Goal: Transaction & Acquisition: Purchase product/service

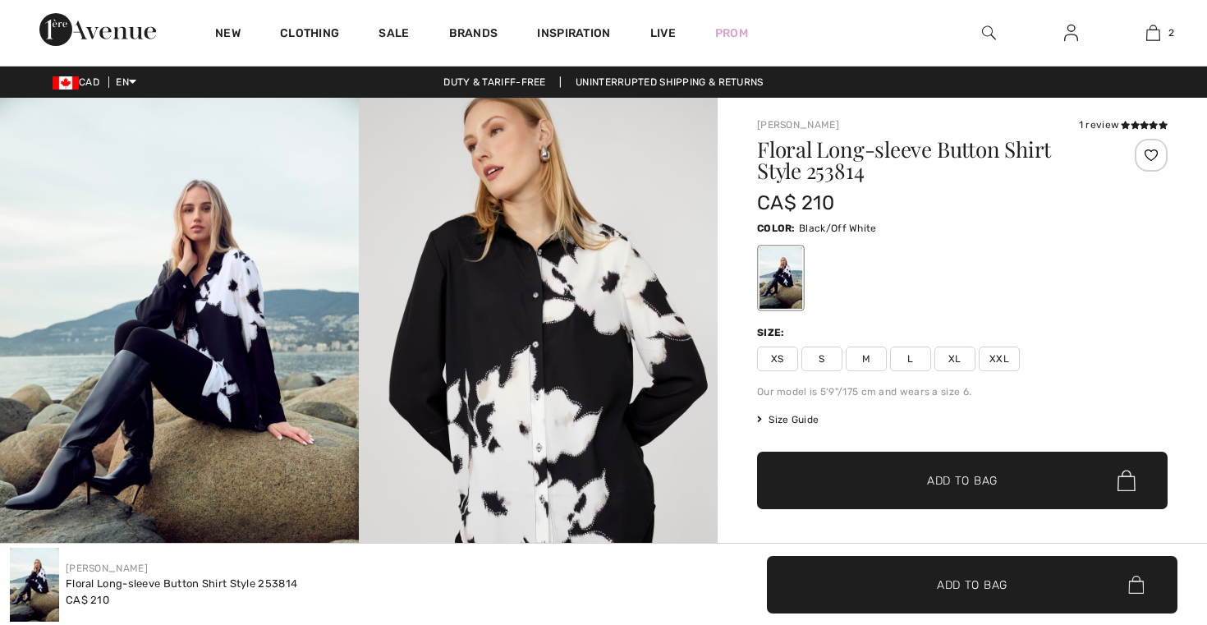
checkbox input "true"
click at [778, 421] on span "Size Guide" at bounding box center [788, 419] width 62 height 15
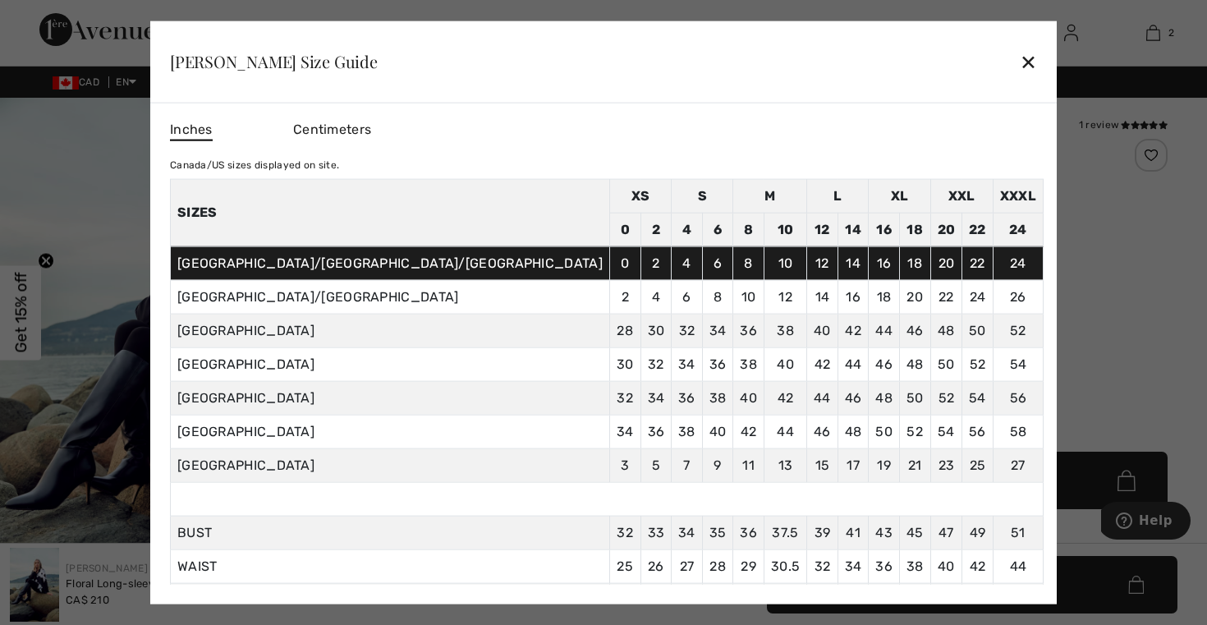
click at [1019, 57] on div "✕" at bounding box center [1027, 61] width 17 height 34
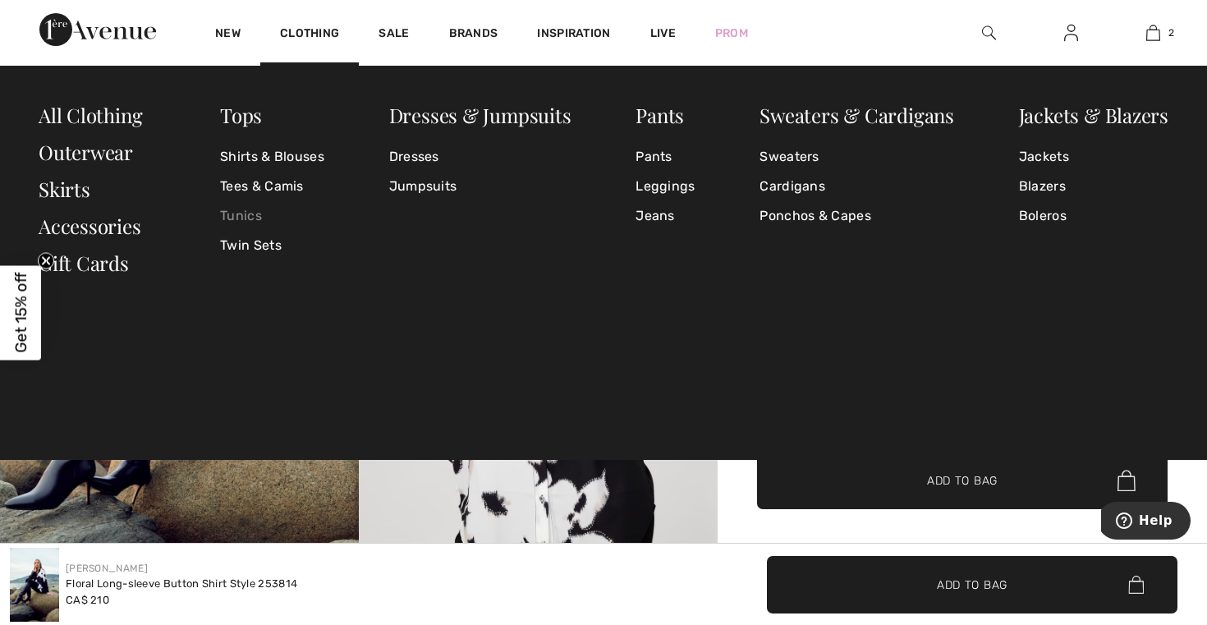
click at [243, 213] on link "Tunics" at bounding box center [272, 216] width 104 height 30
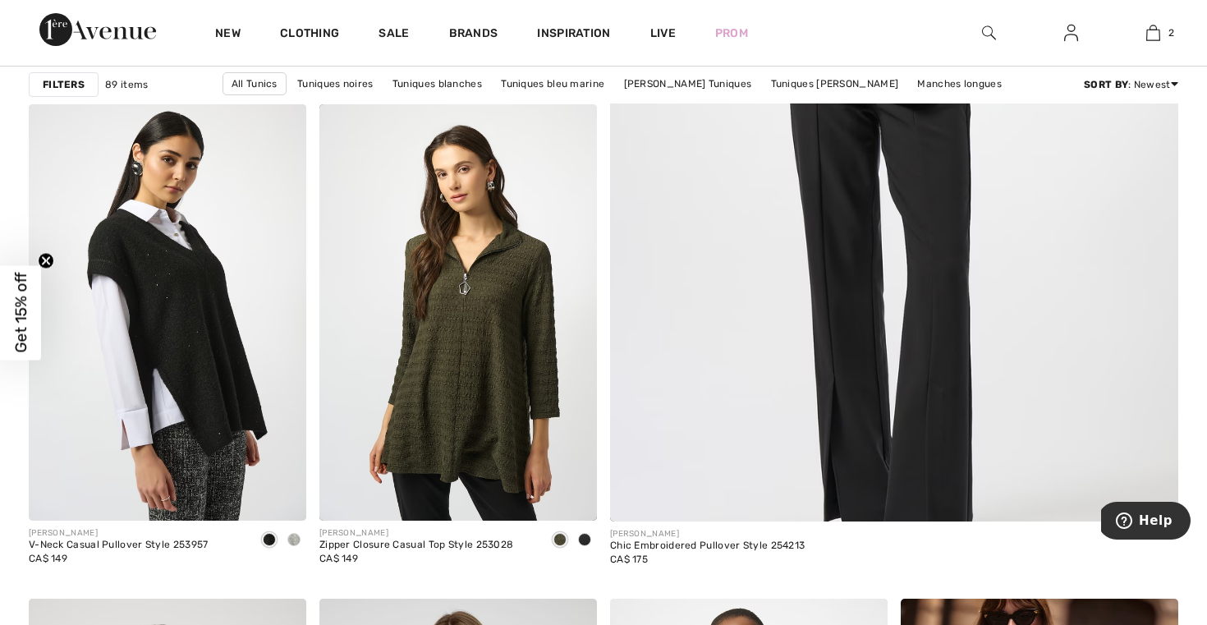
scroll to position [637, 0]
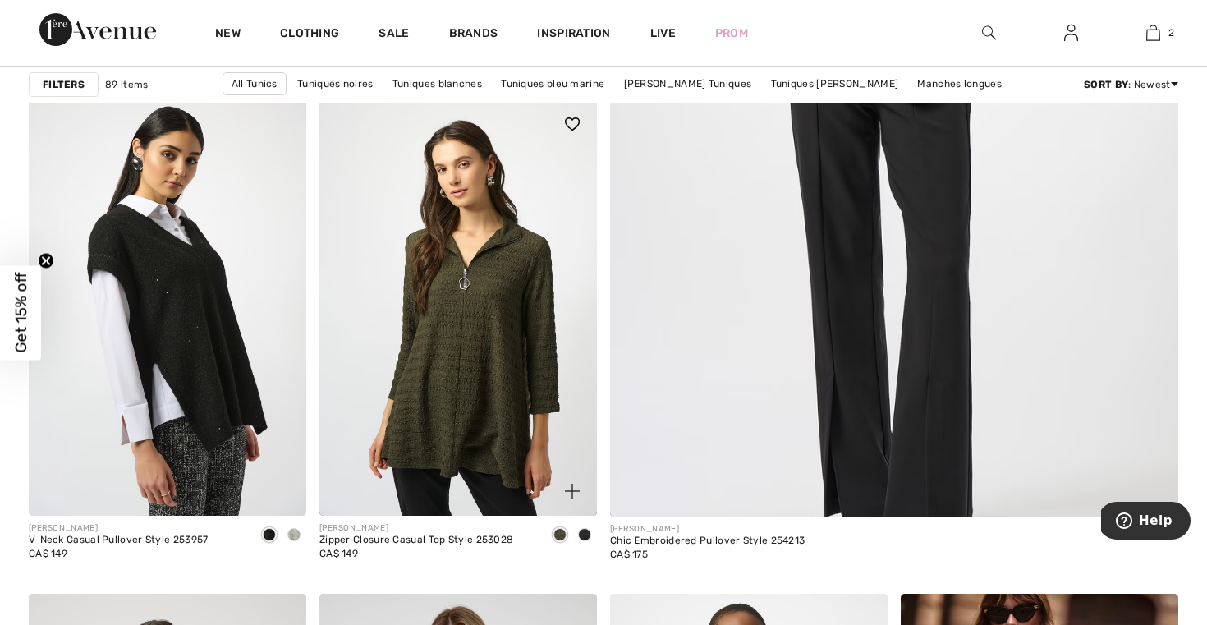
click at [580, 530] on span at bounding box center [584, 534] width 13 height 13
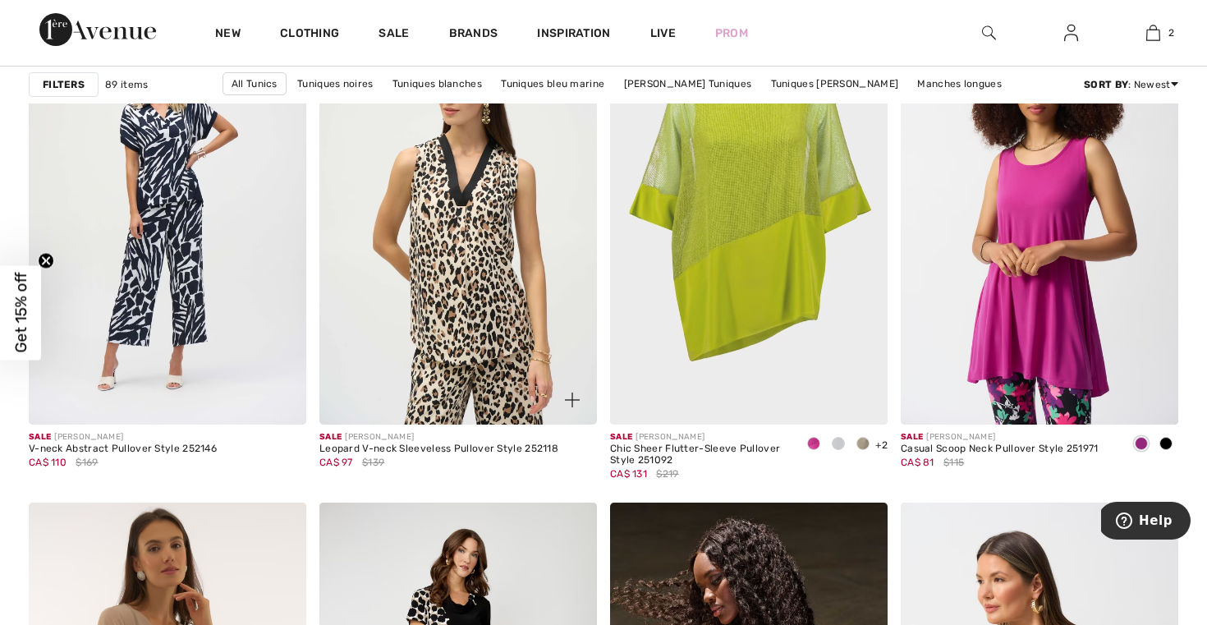
scroll to position [5181, 0]
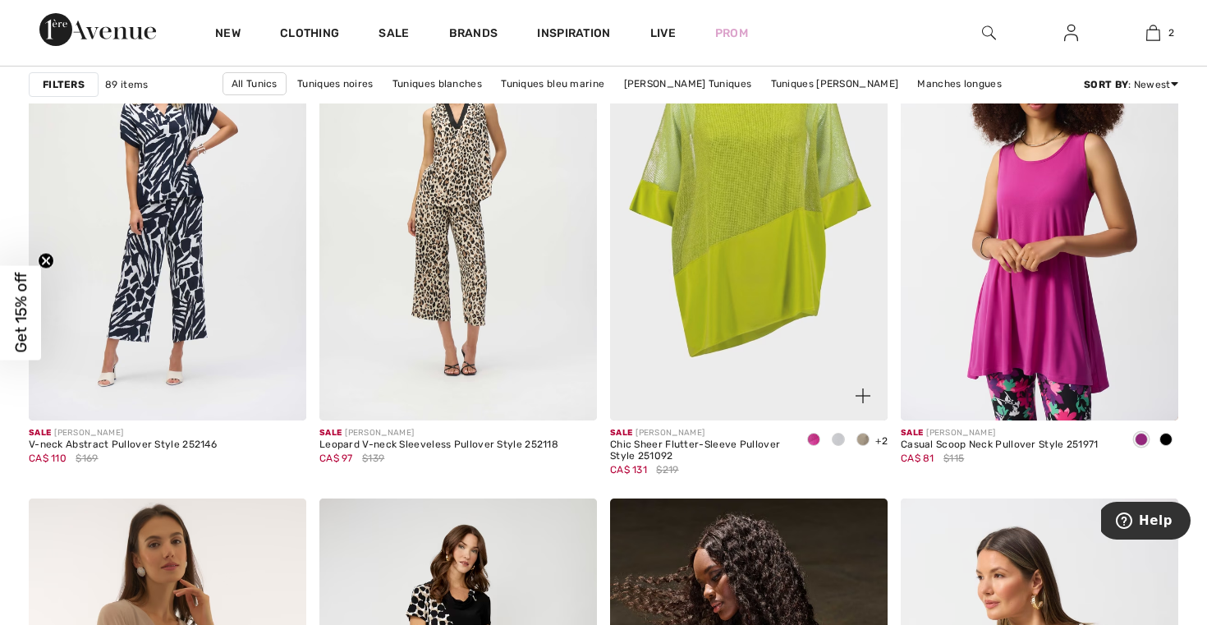
click at [809, 441] on span at bounding box center [813, 439] width 13 height 13
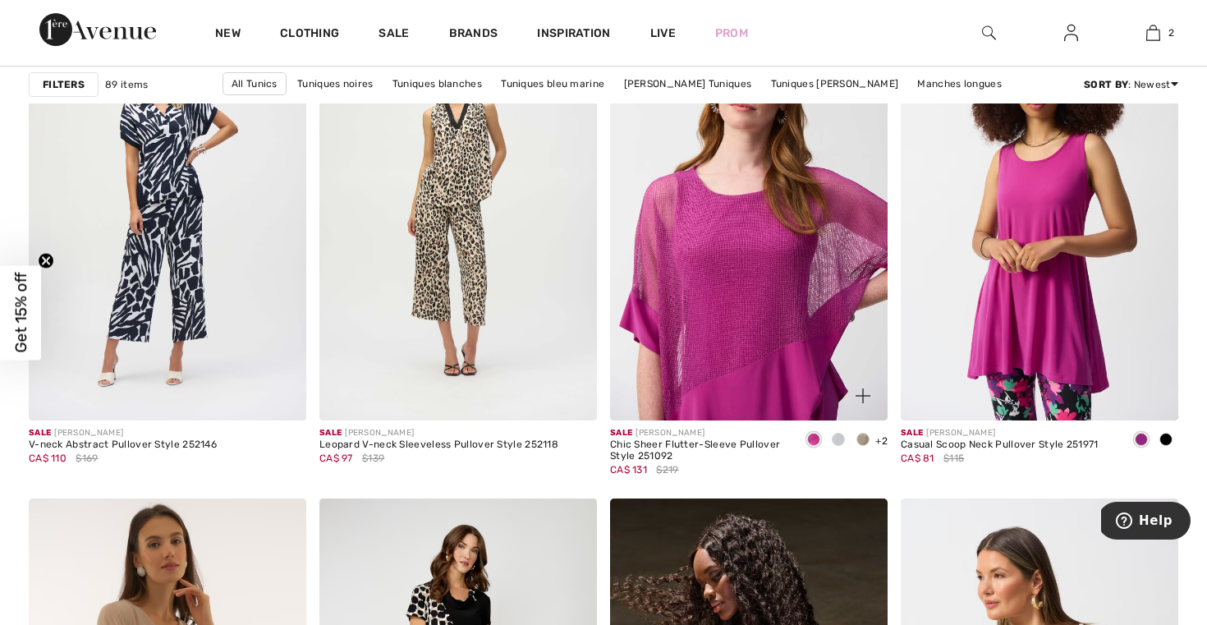
click at [836, 441] on span at bounding box center [838, 439] width 13 height 13
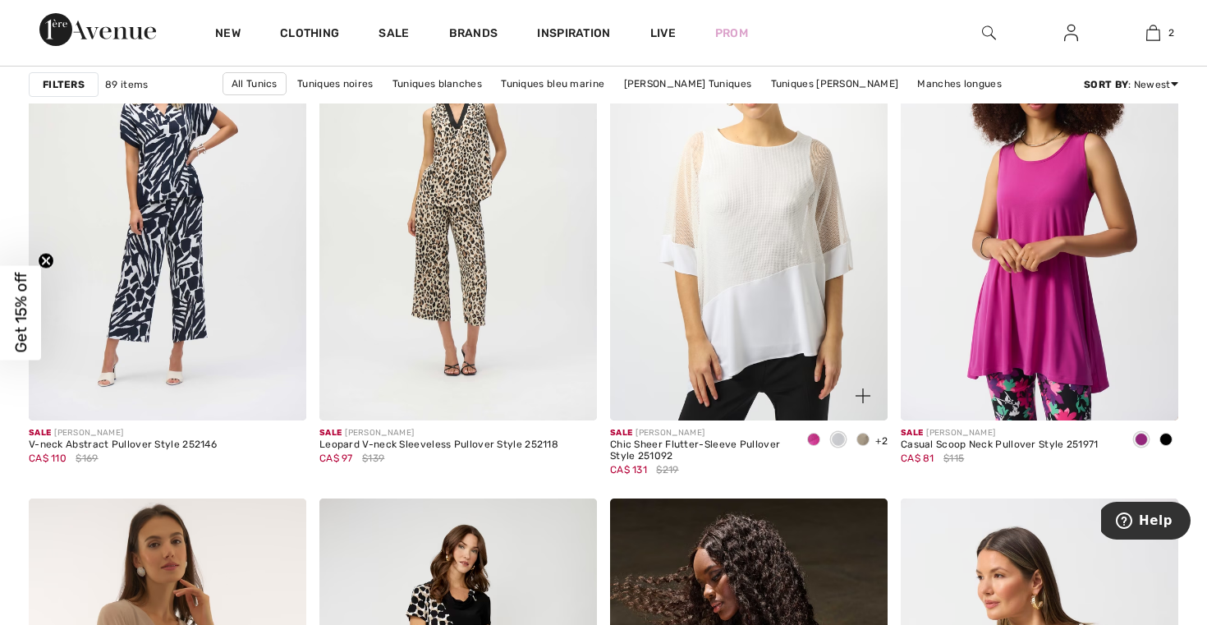
click at [864, 438] on span at bounding box center [862, 439] width 13 height 13
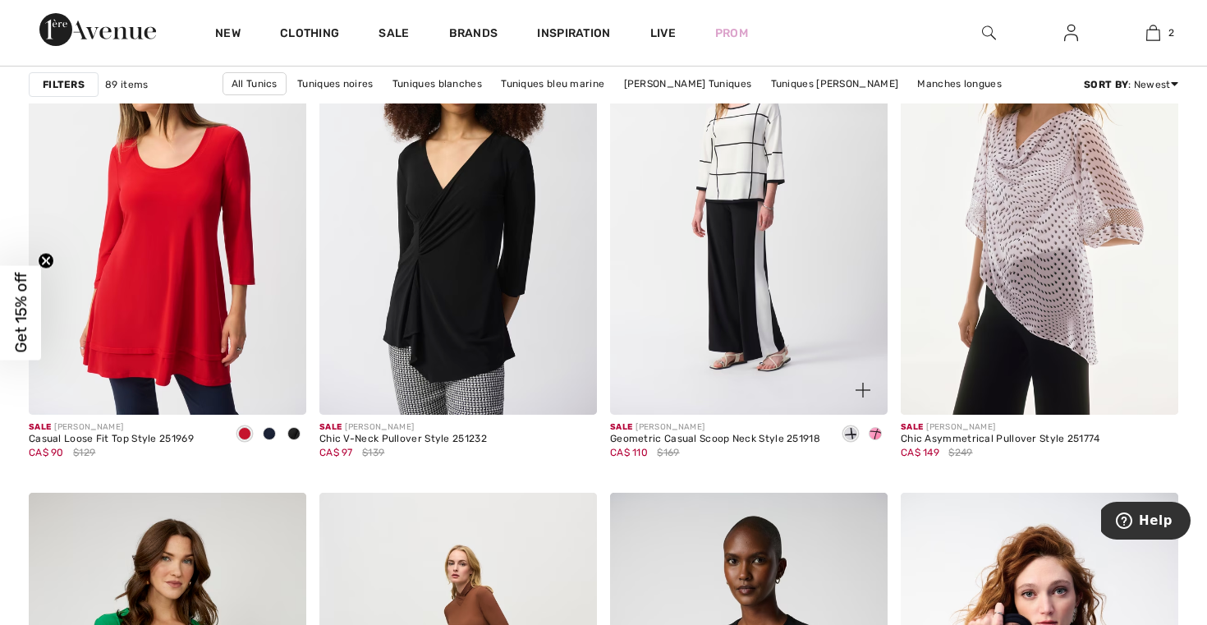
scroll to position [6369, 0]
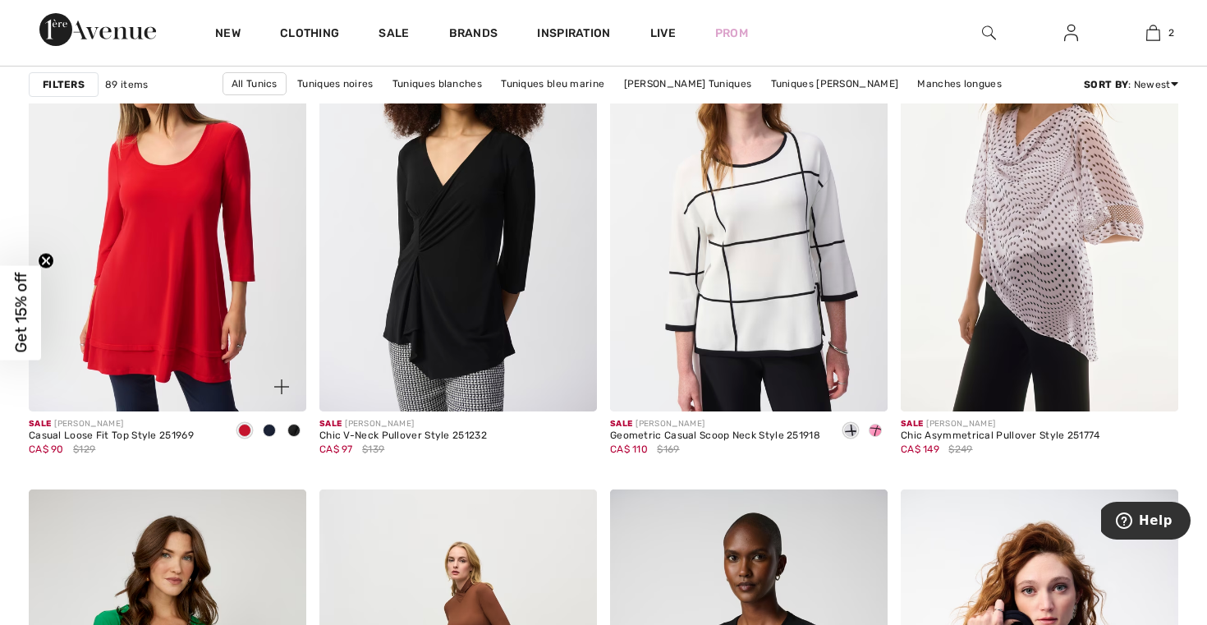
click at [268, 432] on span at bounding box center [269, 430] width 13 height 13
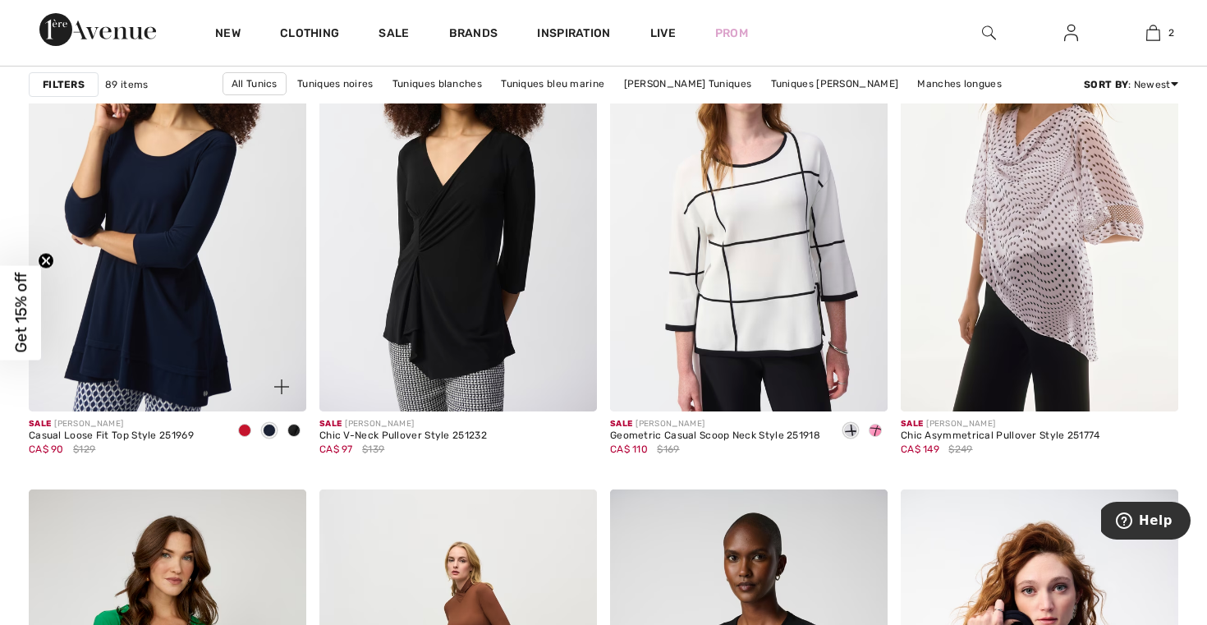
click at [293, 429] on span at bounding box center [293, 430] width 13 height 13
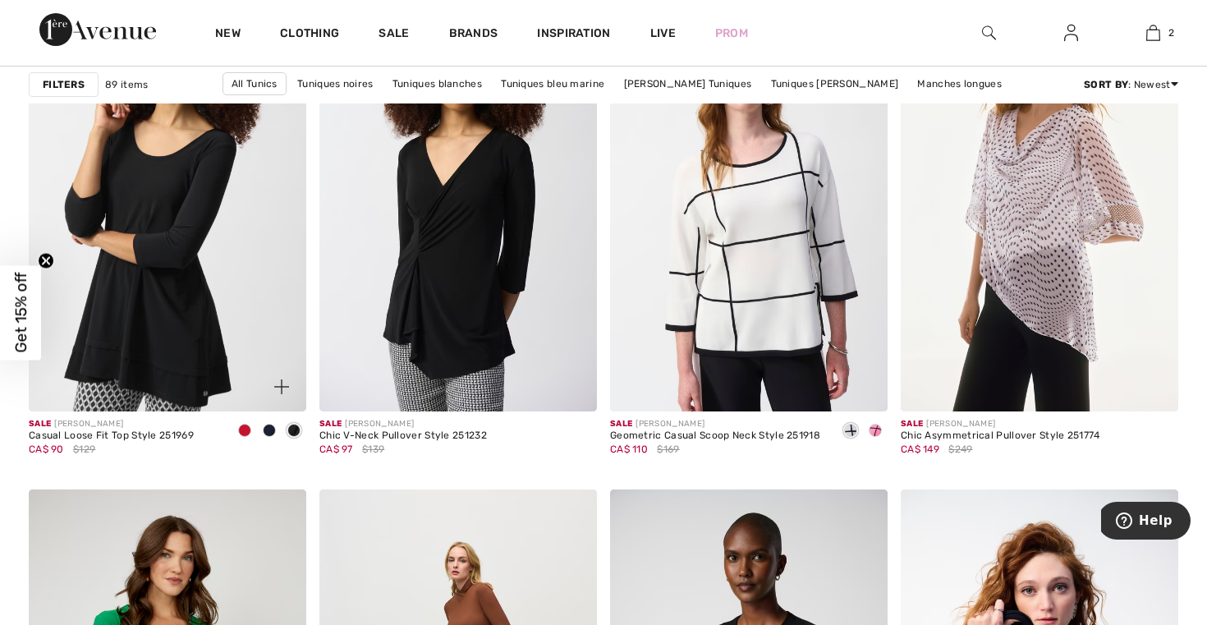
click at [270, 428] on span at bounding box center [269, 430] width 13 height 13
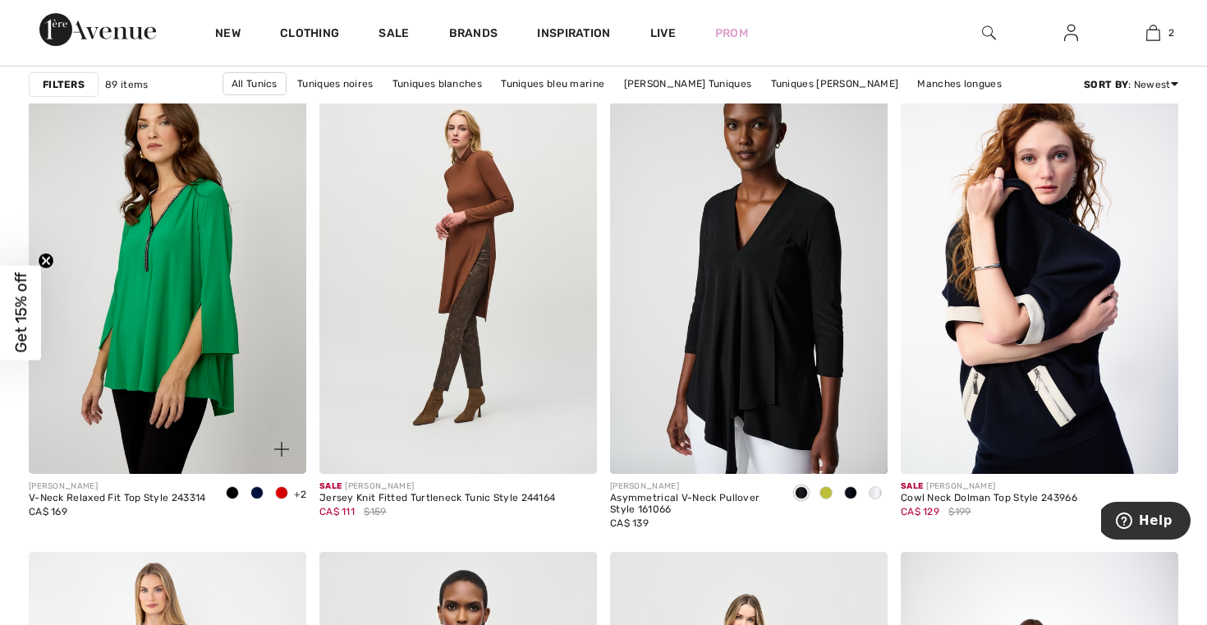
scroll to position [6807, 0]
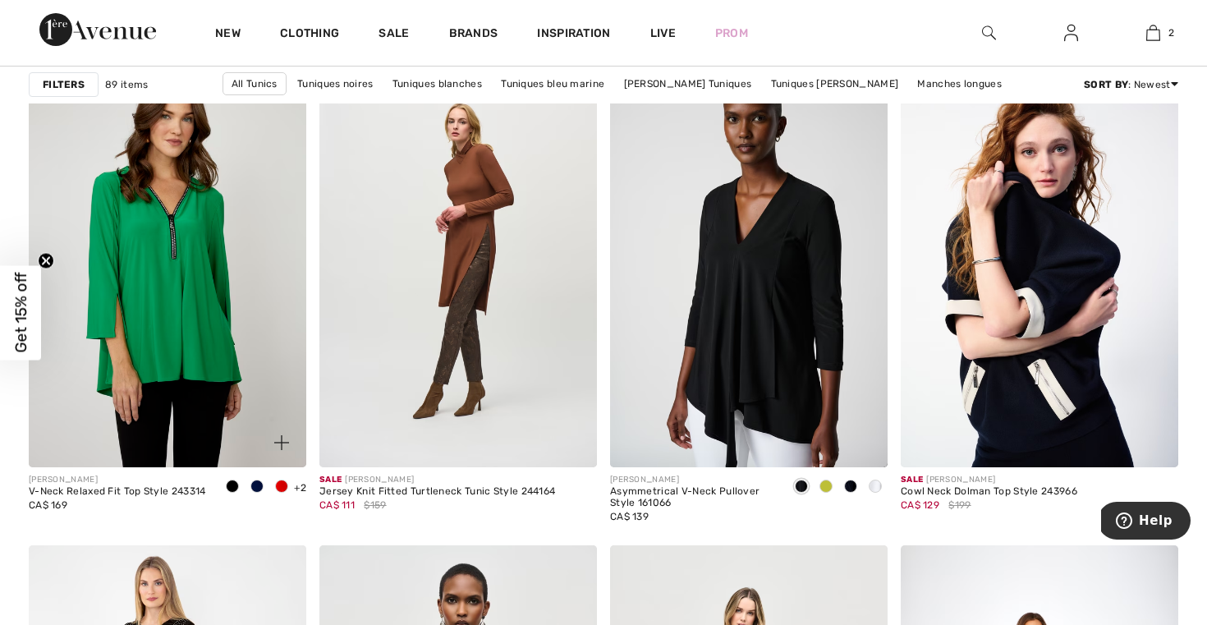
click at [282, 483] on span at bounding box center [281, 485] width 13 height 13
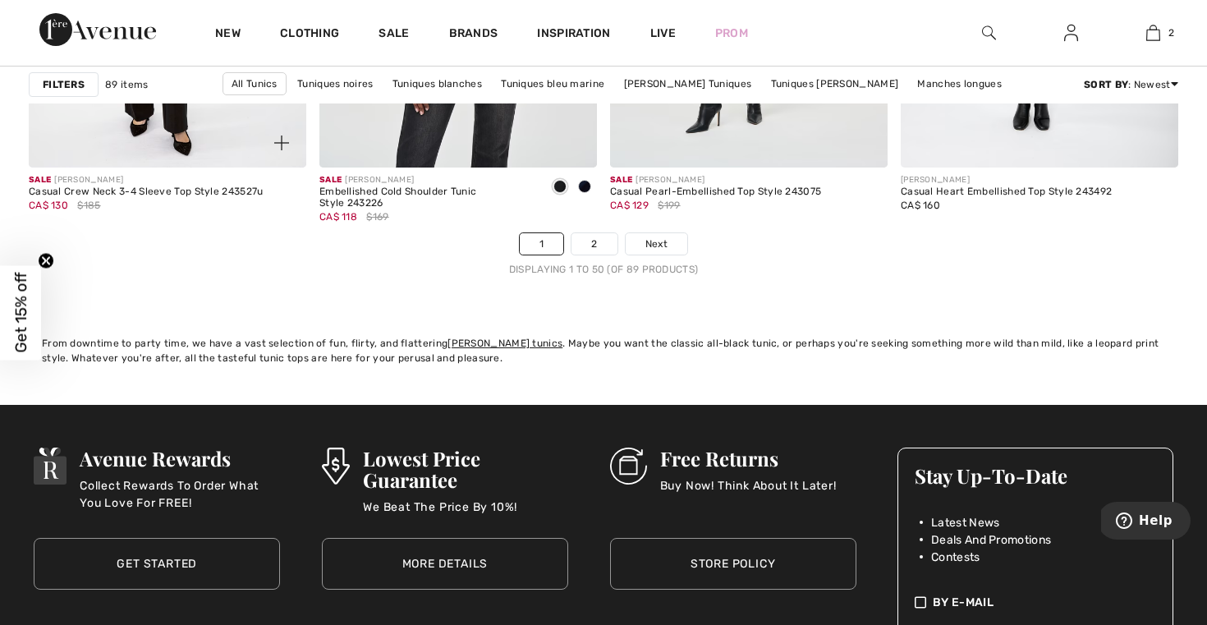
scroll to position [7633, 0]
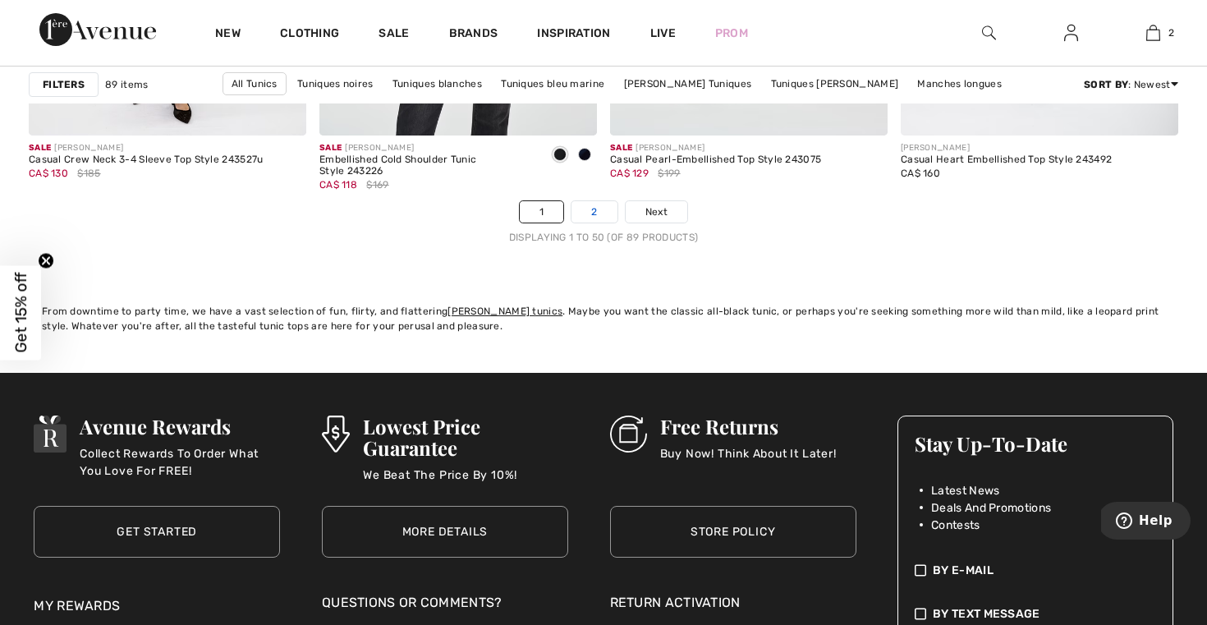
click at [606, 210] on link "2" at bounding box center [593, 211] width 45 height 21
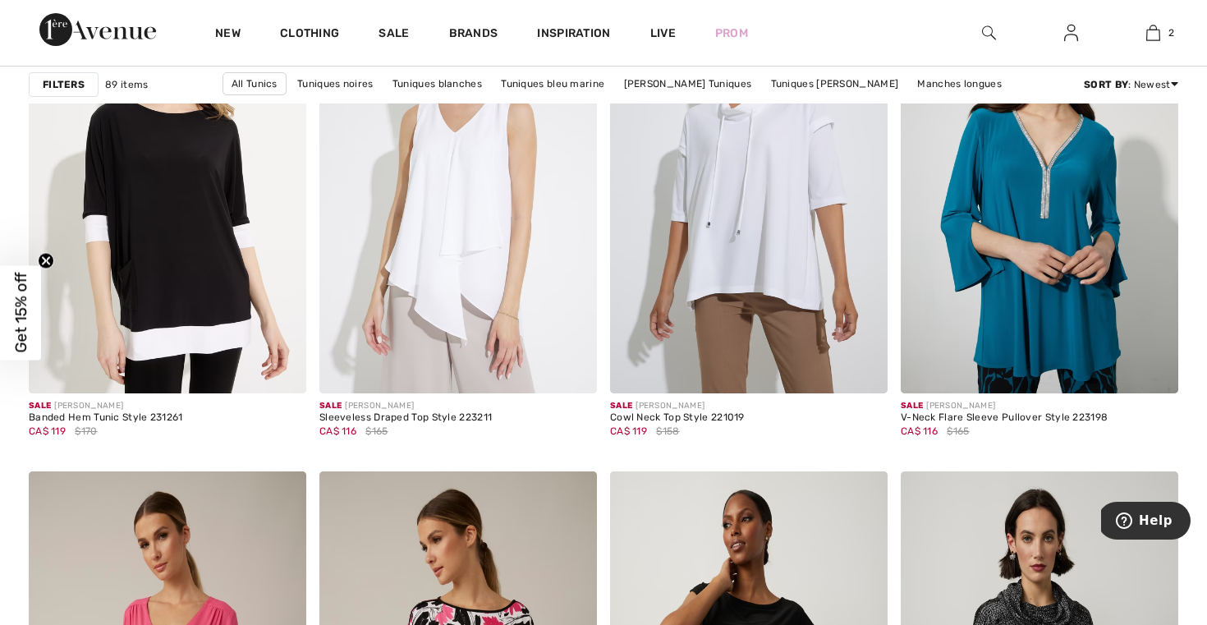
scroll to position [5139, 0]
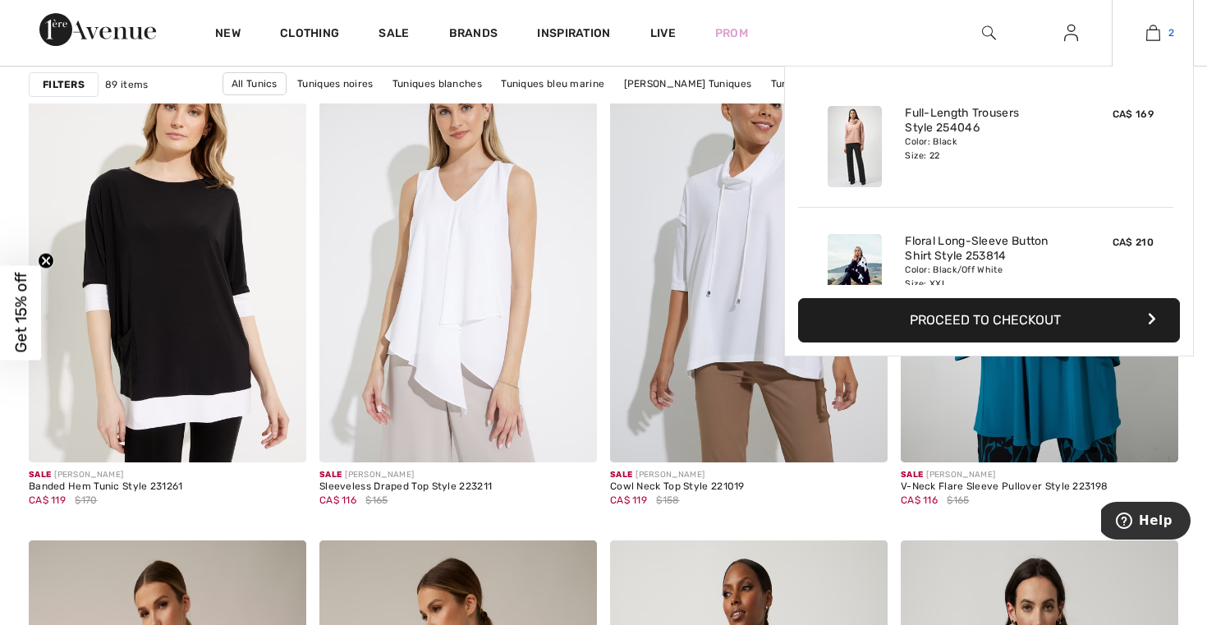
click at [1158, 31] on img at bounding box center [1153, 33] width 14 height 20
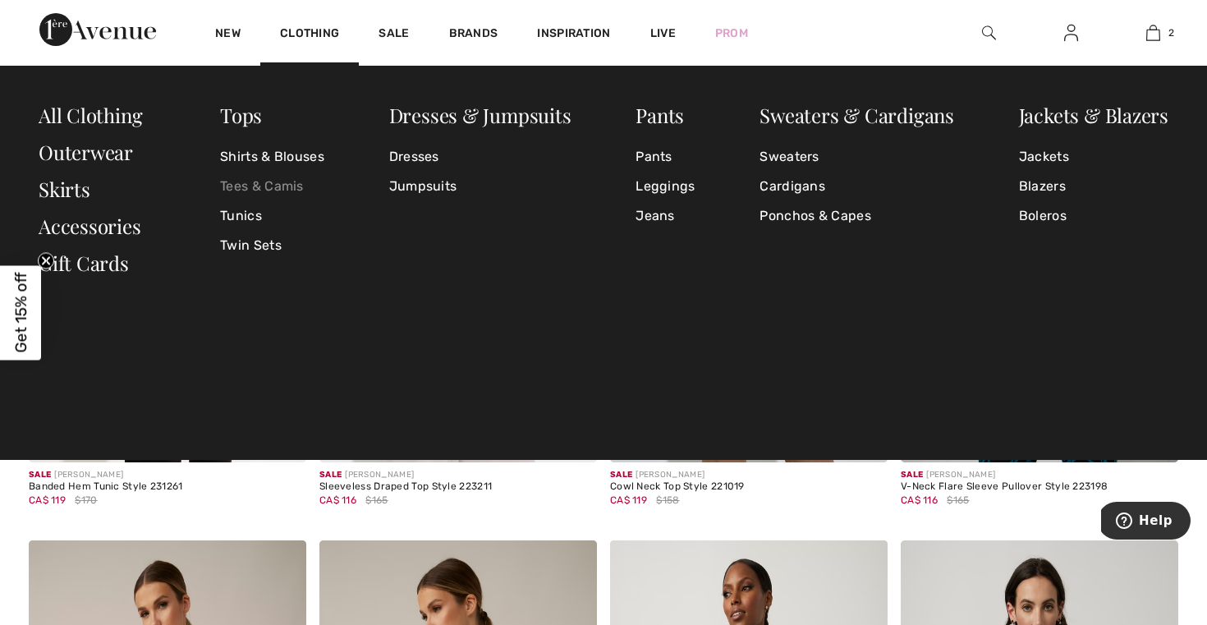
click at [288, 186] on link "Tees & Camis" at bounding box center [272, 187] width 104 height 30
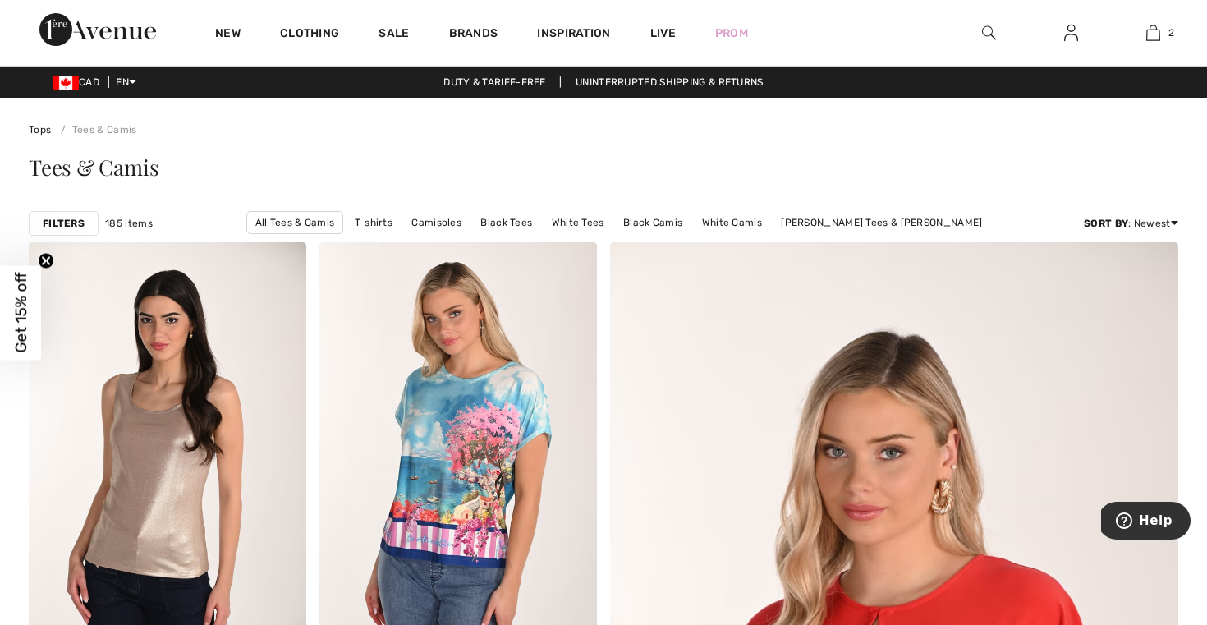
click at [72, 223] on strong "Filters" at bounding box center [64, 223] width 42 height 15
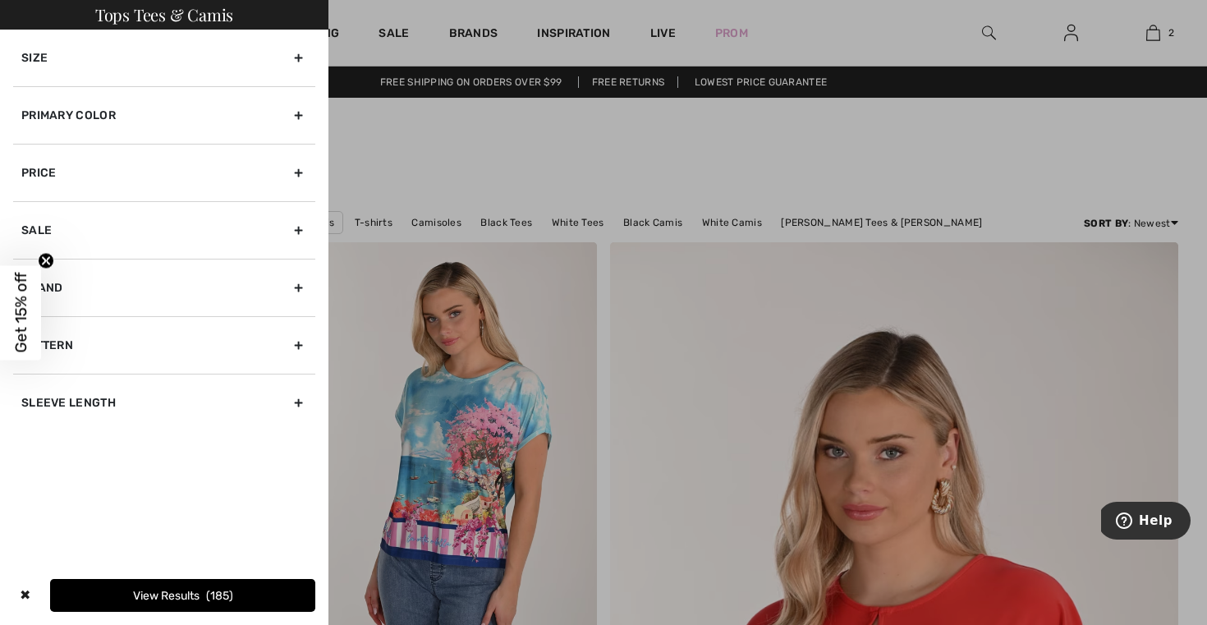
click at [299, 56] on div "Size" at bounding box center [164, 58] width 302 height 57
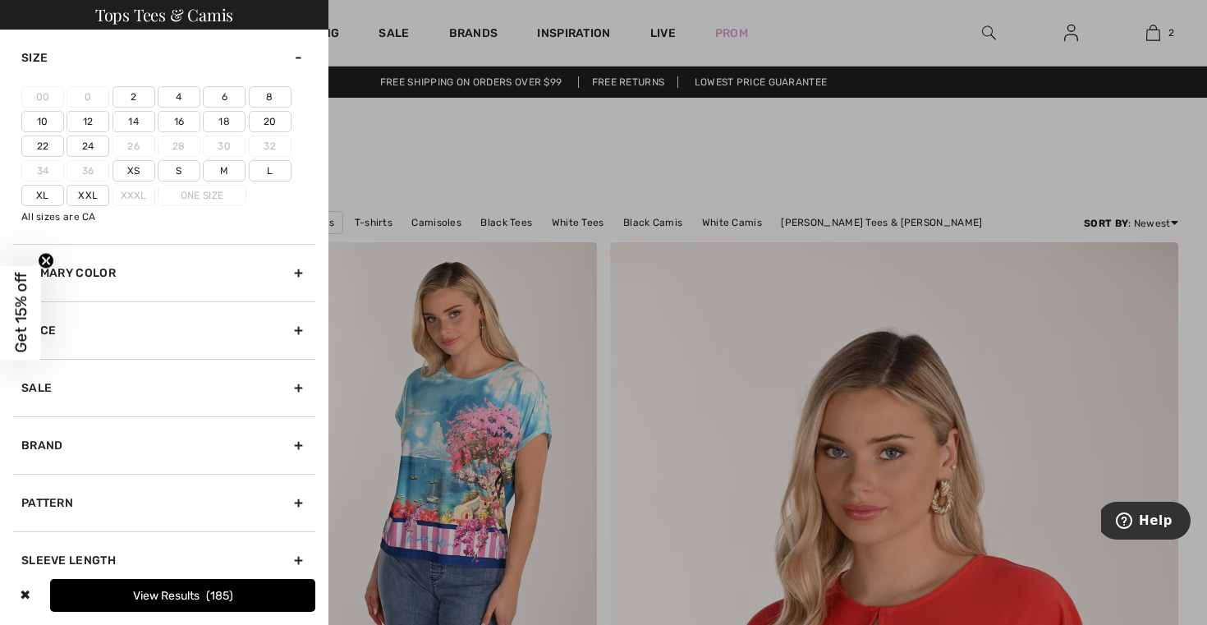
click at [267, 123] on label "20" at bounding box center [270, 121] width 43 height 21
click at [0, 0] on input"] "20" at bounding box center [0, 0] width 0 height 0
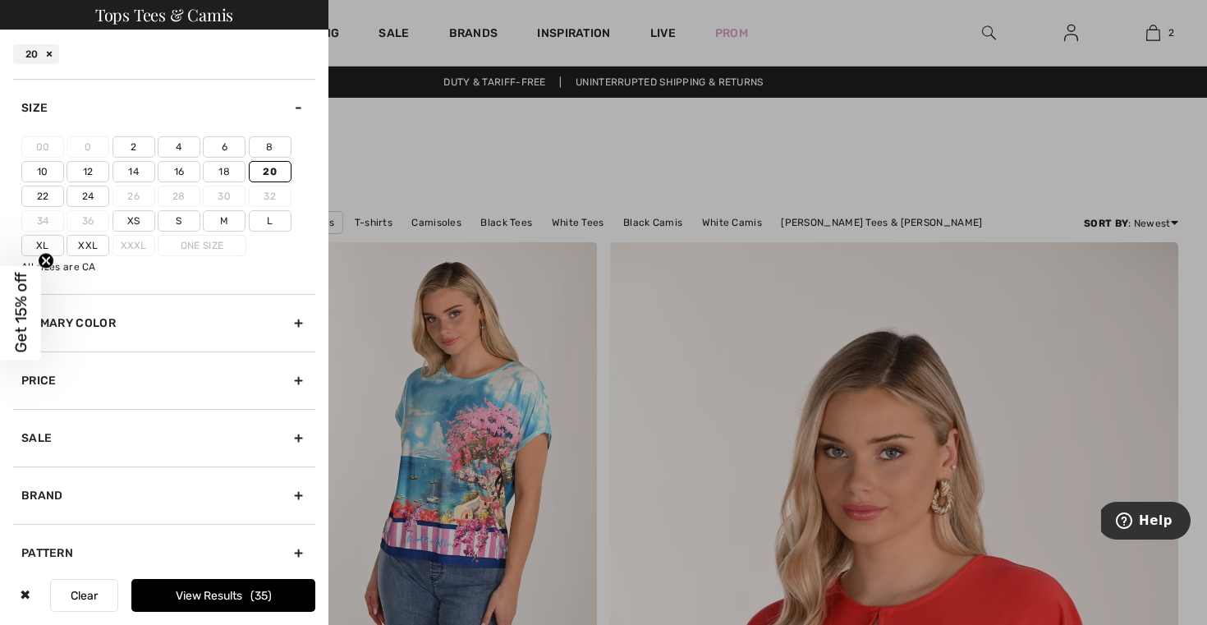
click at [89, 242] on label "Xxl" at bounding box center [87, 245] width 43 height 21
click at [0, 0] on input"] "Xxl" at bounding box center [0, 0] width 0 height 0
click at [219, 167] on label "18" at bounding box center [224, 171] width 43 height 21
click at [0, 0] on input"] "18" at bounding box center [0, 0] width 0 height 0
click at [158, 595] on button "View Results 64" at bounding box center [223, 595] width 184 height 33
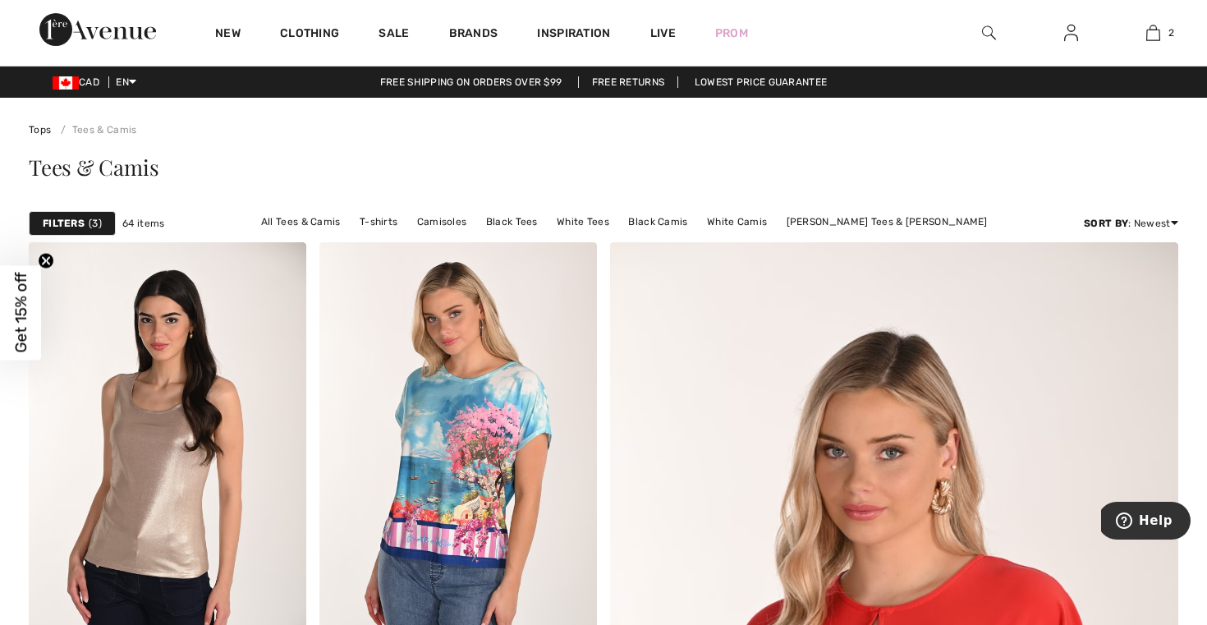
click at [104, 225] on div "Filters 3" at bounding box center [72, 223] width 87 height 25
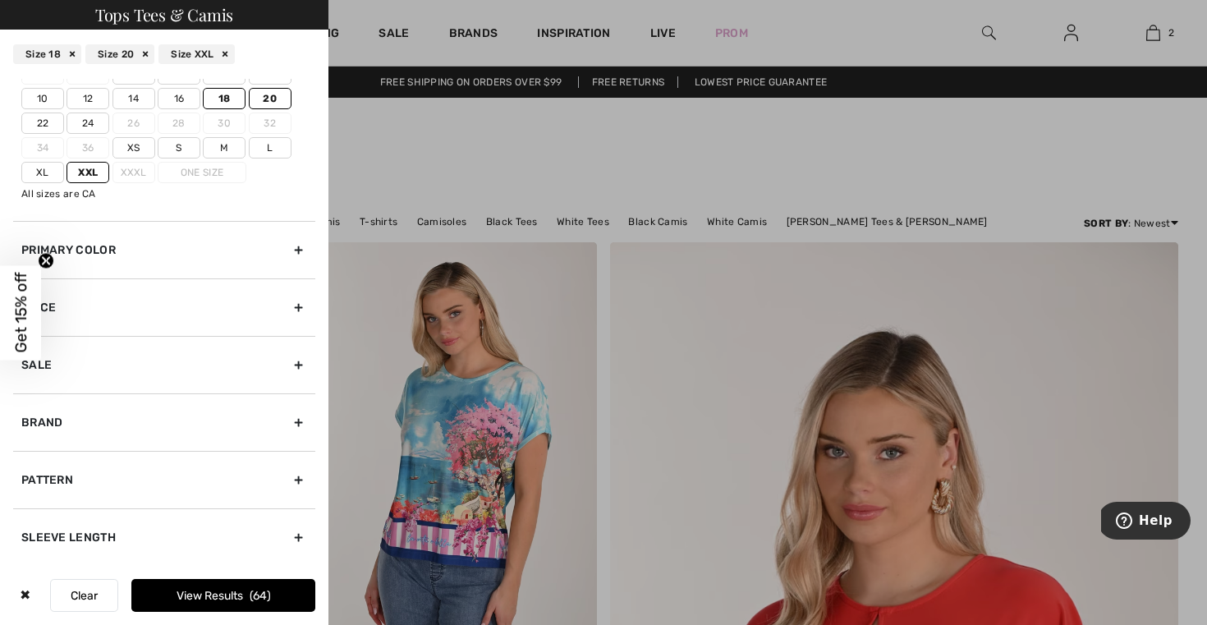
scroll to position [73, 0]
click at [295, 532] on div "Sleeve length" at bounding box center [164, 536] width 302 height 57
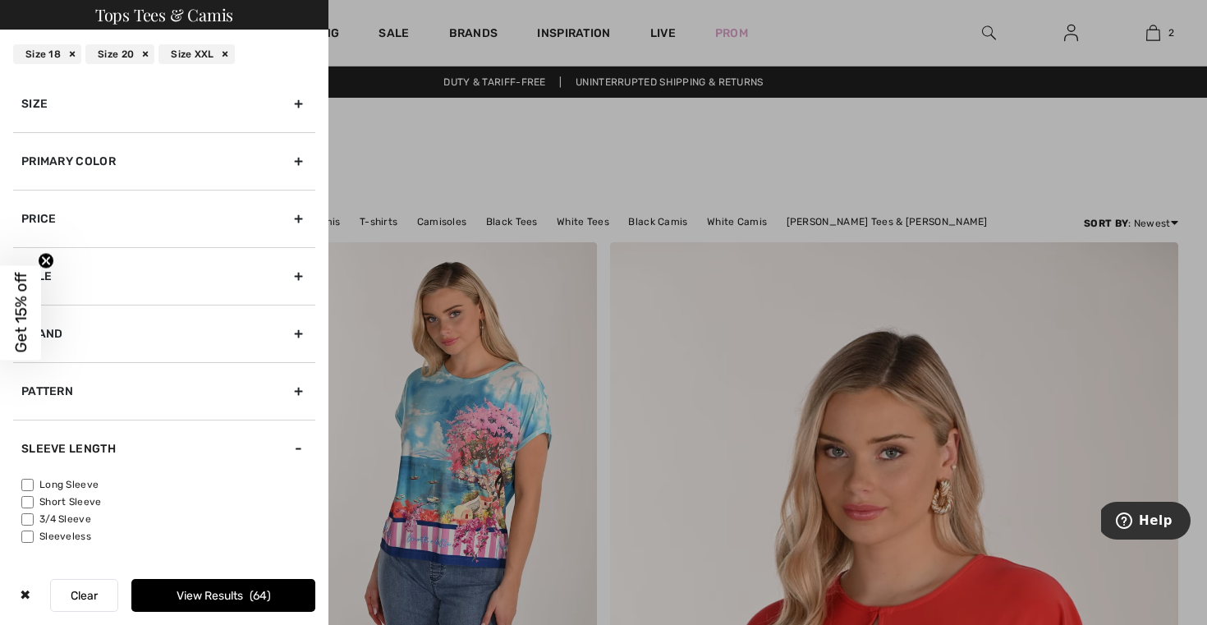
scroll to position [4, 0]
click at [25, 496] on input"] "Short Sleeve" at bounding box center [27, 502] width 12 height 12
checkbox input"] "true"
click at [25, 516] on input"] "3/4 Sleeve" at bounding box center [27, 519] width 12 height 12
checkbox input"] "true"
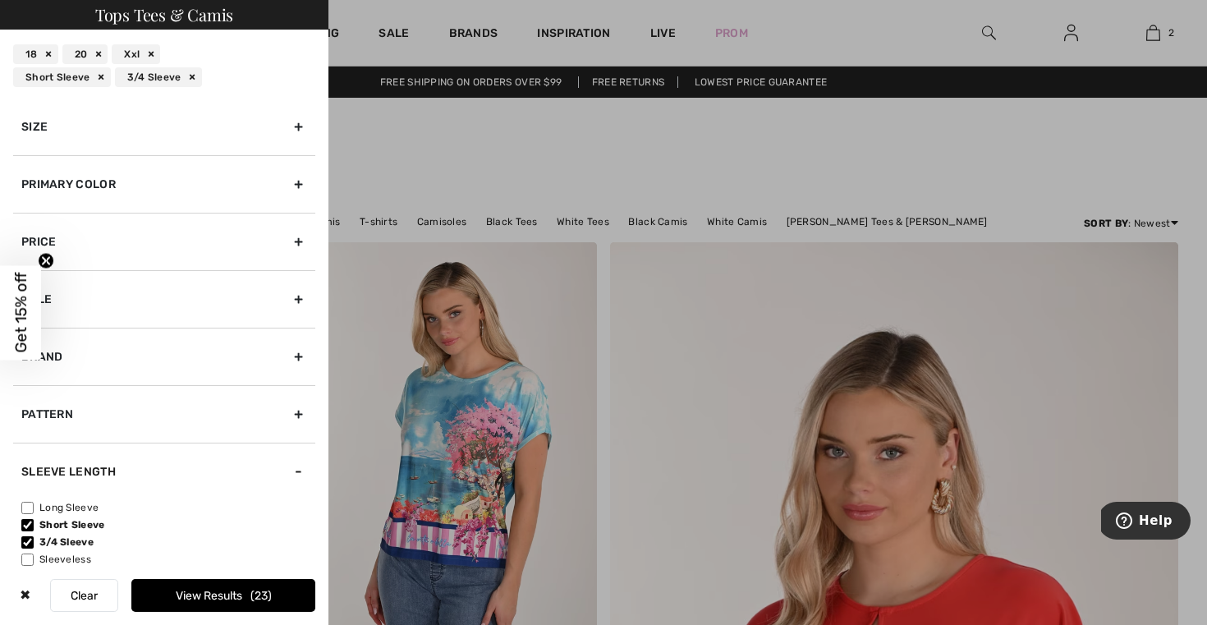
click at [25, 505] on input"] "Long Sleeve" at bounding box center [27, 508] width 12 height 12
checkbox input"] "true"
